Goal: Navigation & Orientation: Understand site structure

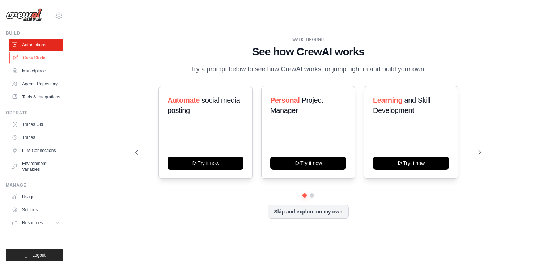
click at [43, 54] on link "Crew Studio" at bounding box center [36, 58] width 55 height 12
click at [37, 71] on link "Marketplace" at bounding box center [36, 71] width 55 height 12
click at [223, 216] on div "Skip and explore on my own" at bounding box center [308, 212] width 346 height 14
click at [137, 97] on div "Automate social media posting Try it now Personal Project Manager Try it now Le…" at bounding box center [308, 132] width 346 height 93
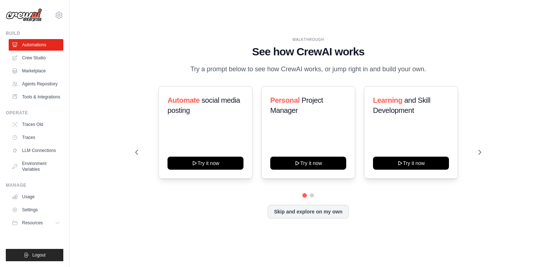
click at [121, 109] on div "WALKTHROUGH See how CrewAI works Try a prompt below to see how CrewAI works, or…" at bounding box center [308, 133] width 454 height 252
click at [276, 61] on div "WALKTHROUGH See how CrewAI works Try a prompt below to see how CrewAI works, or…" at bounding box center [308, 56] width 346 height 38
click at [122, 175] on div "WALKTHROUGH See how CrewAI works Try a prompt below to see how CrewAI works, or…" at bounding box center [308, 133] width 454 height 252
click at [241, 201] on div "Automate social media posting Try it now Personal Project Manager Try it now Le…" at bounding box center [308, 152] width 346 height 132
